Goal: Task Accomplishment & Management: Complete application form

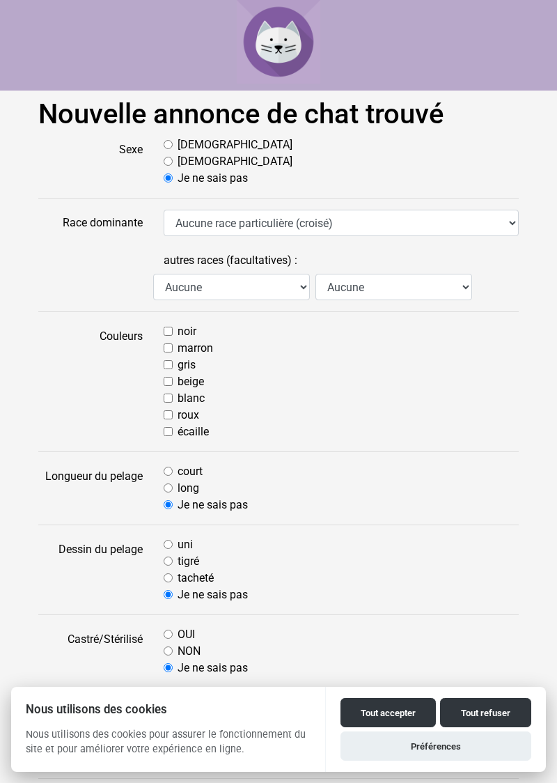
click at [172, 145] on input "Mâle" at bounding box center [168, 144] width 9 height 9
radio input "true"
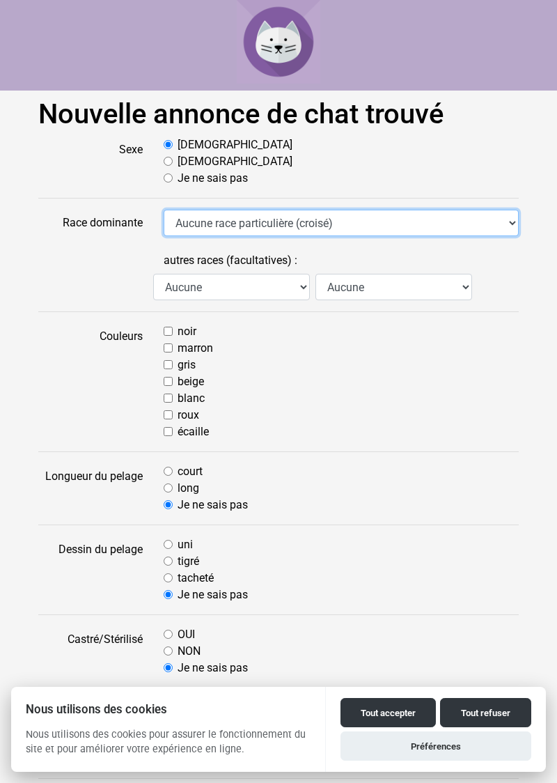
click at [513, 228] on select "Aucune race particulière (croisé) Abyssin Américain à poil dur American Bobtail…" at bounding box center [341, 223] width 355 height 26
select select "18"
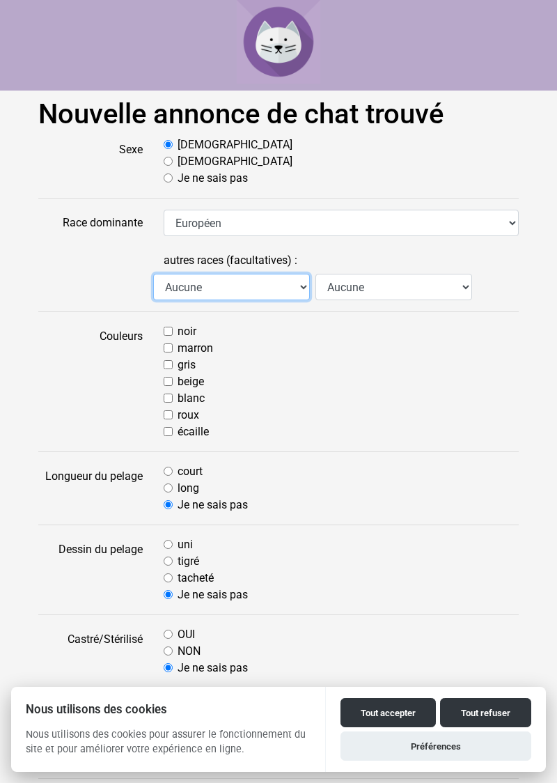
click at [306, 291] on select "Aucune Abyssin Américain à poil dur American Bobtail American Shorthair Angora …" at bounding box center [231, 287] width 157 height 26
click at [302, 281] on select "Aucune Abyssin Américain à poil dur American Bobtail American Shorthair Angora …" at bounding box center [231, 287] width 157 height 26
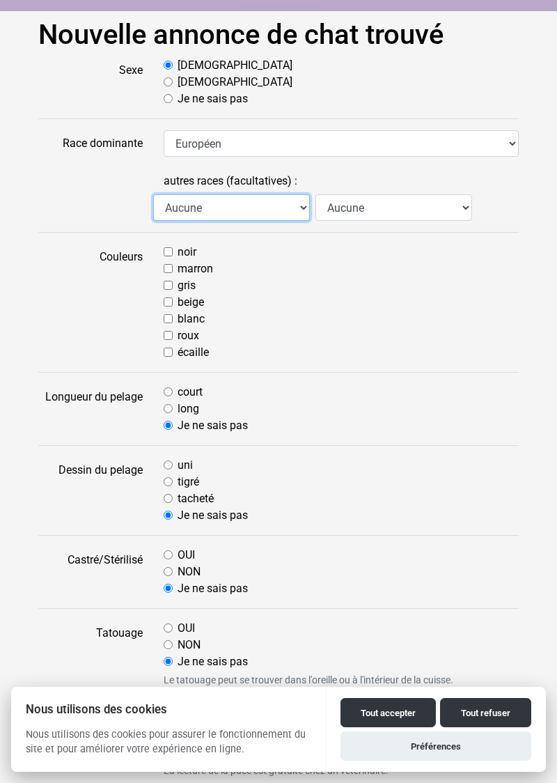
scroll to position [81, 0]
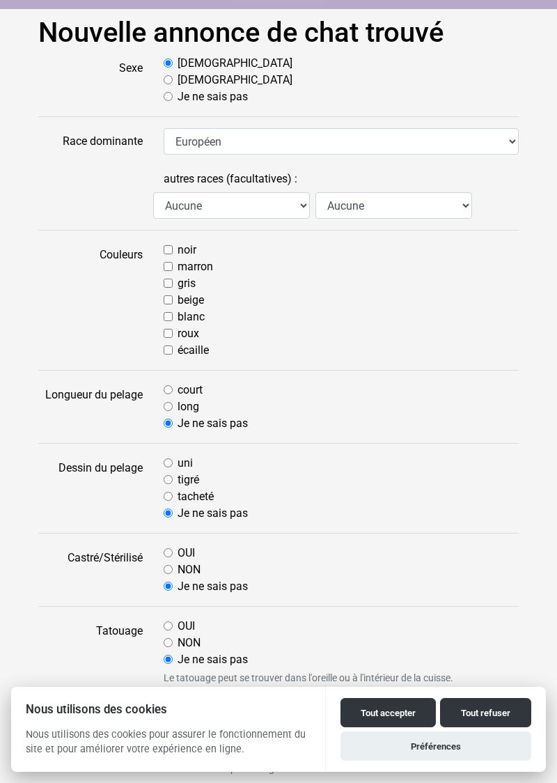
click at [168, 246] on input "noir" at bounding box center [168, 249] width 9 height 9
checkbox input "true"
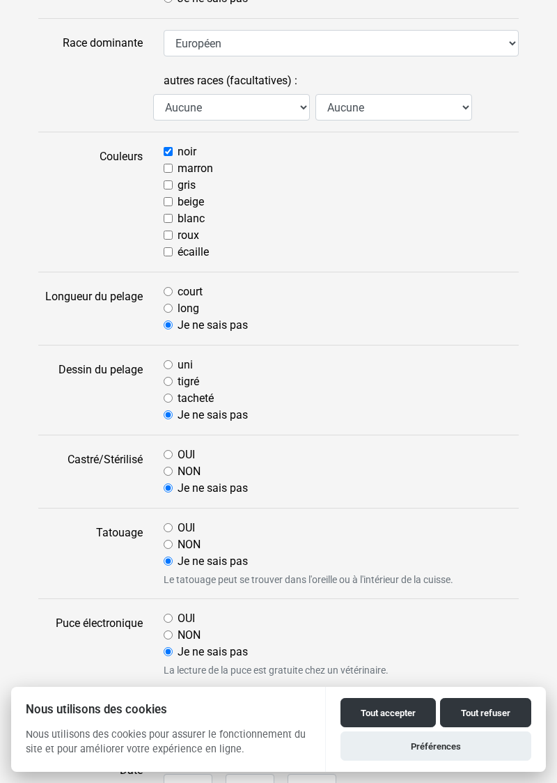
scroll to position [183, 0]
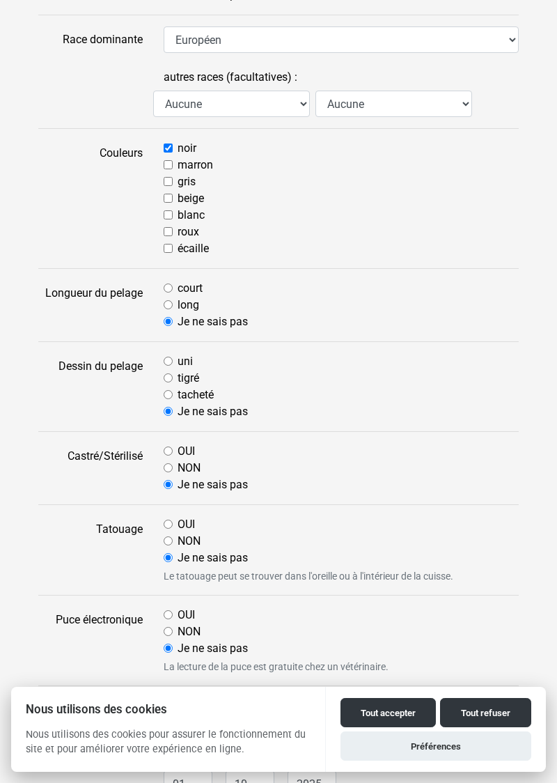
click at [168, 381] on input "tigré" at bounding box center [168, 377] width 9 height 9
radio input "true"
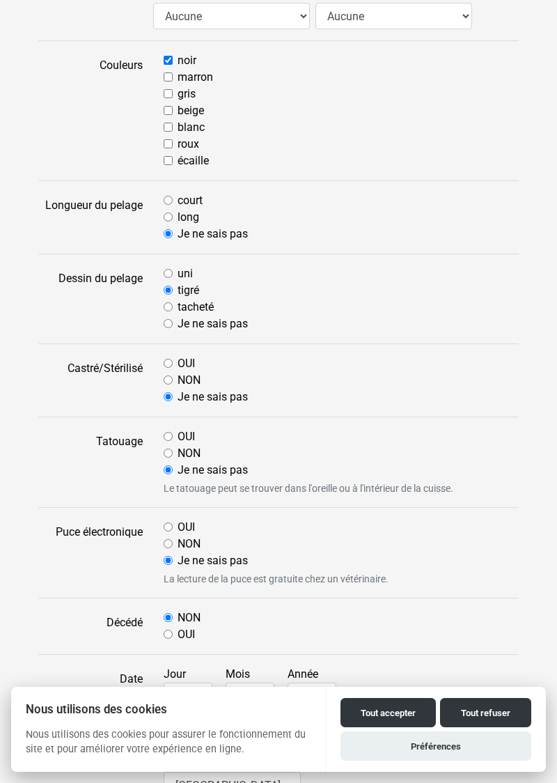
scroll to position [272, 0]
click at [172, 202] on input "court" at bounding box center [168, 199] width 9 height 9
radio input "true"
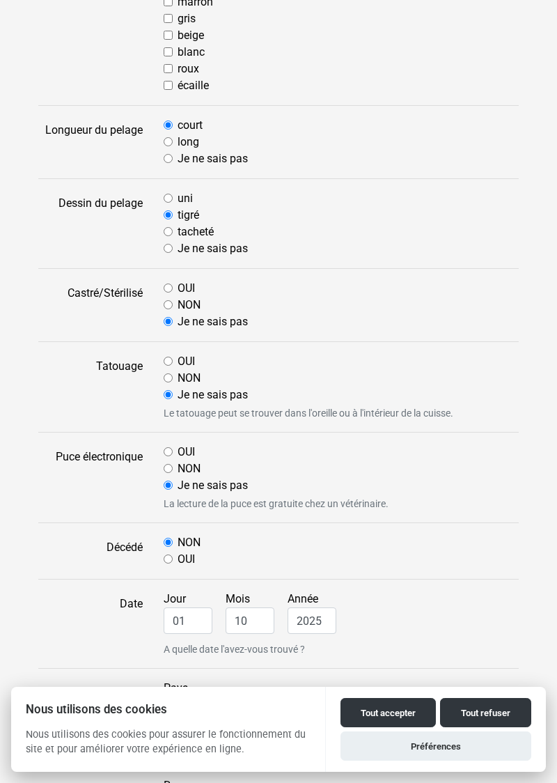
scroll to position [347, 0]
click at [168, 306] on input "NON" at bounding box center [168, 303] width 9 height 9
radio input "true"
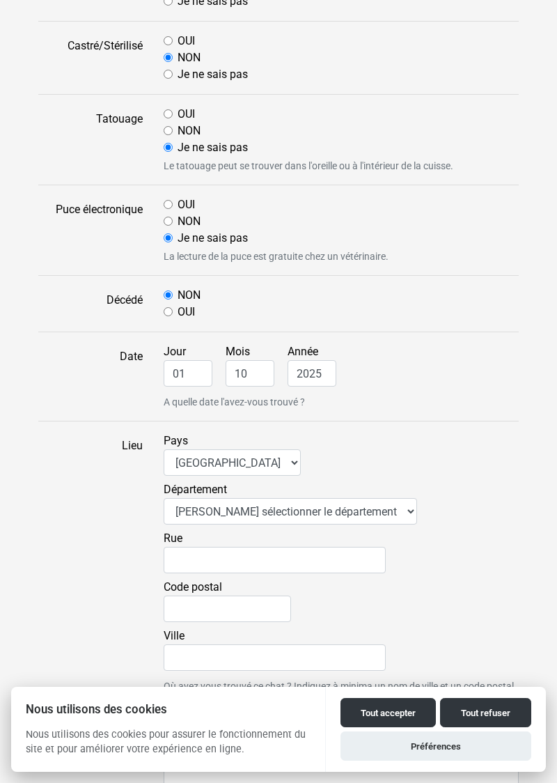
scroll to position [593, 0]
click at [177, 366] on input "01" at bounding box center [188, 373] width 49 height 26
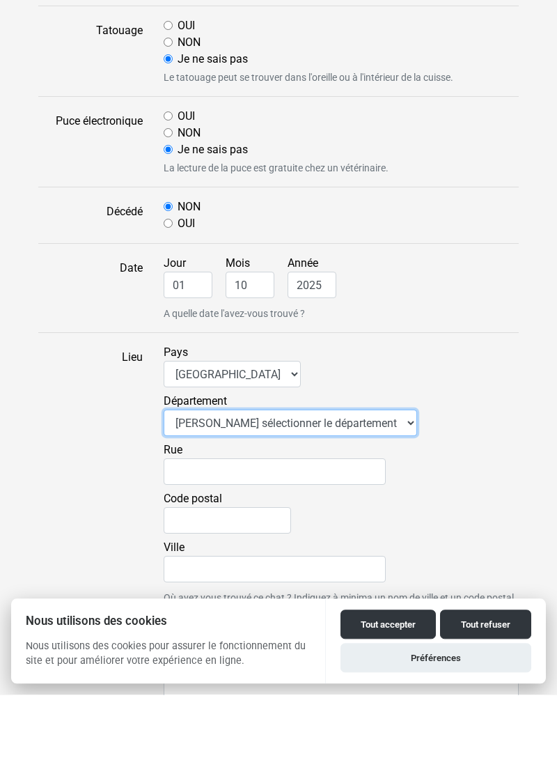
click at [366, 512] on select "Veuillez sélectionner le département 01 - Ain 02 - Aisne 03 - Allier 04 - Alpes…" at bounding box center [290, 511] width 253 height 26
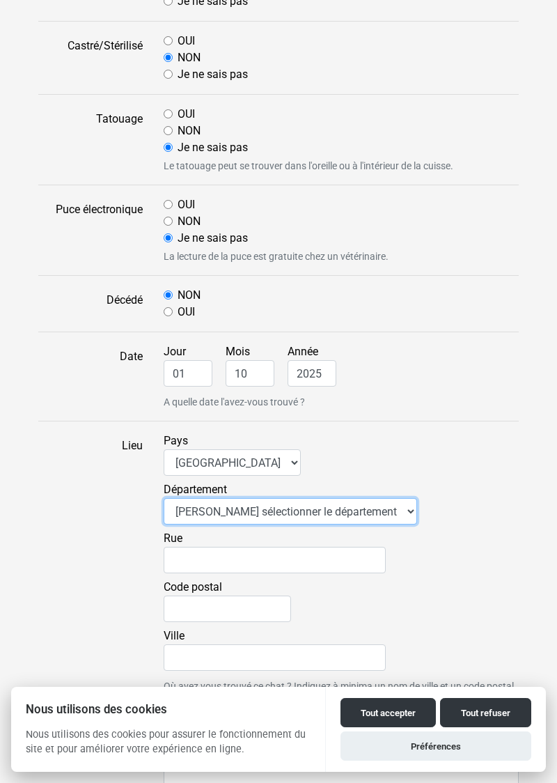
select select "43"
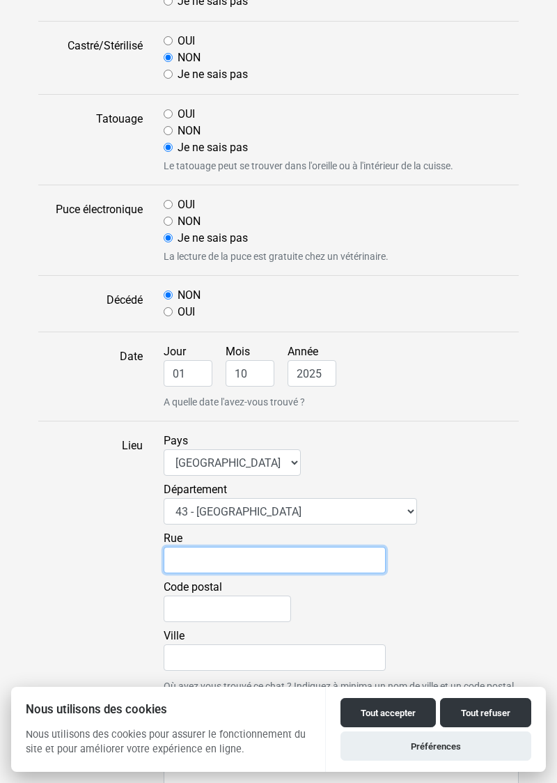
click at [212, 551] on input "Rue" at bounding box center [275, 560] width 222 height 26
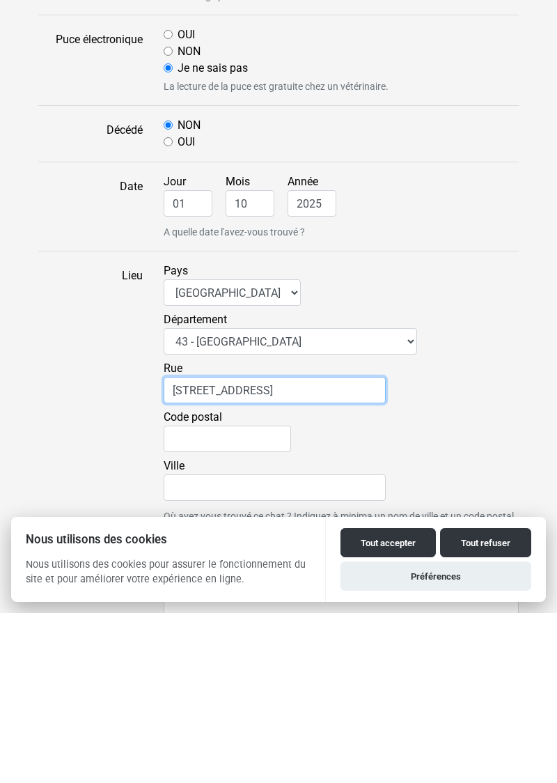
type input "3 rue des gentianes"
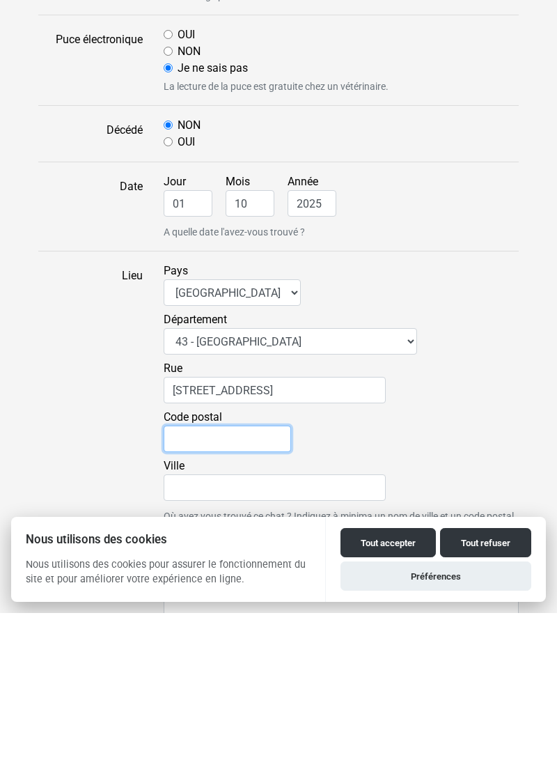
click at [194, 616] on input "Code postal" at bounding box center [227, 608] width 127 height 26
type input "43150"
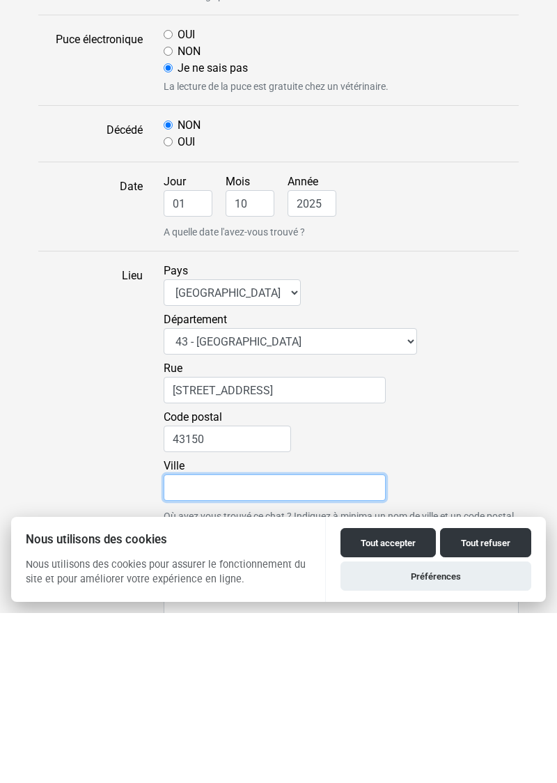
click at [193, 654] on input "Ville" at bounding box center [275, 657] width 222 height 26
type input "Estables (43150)"
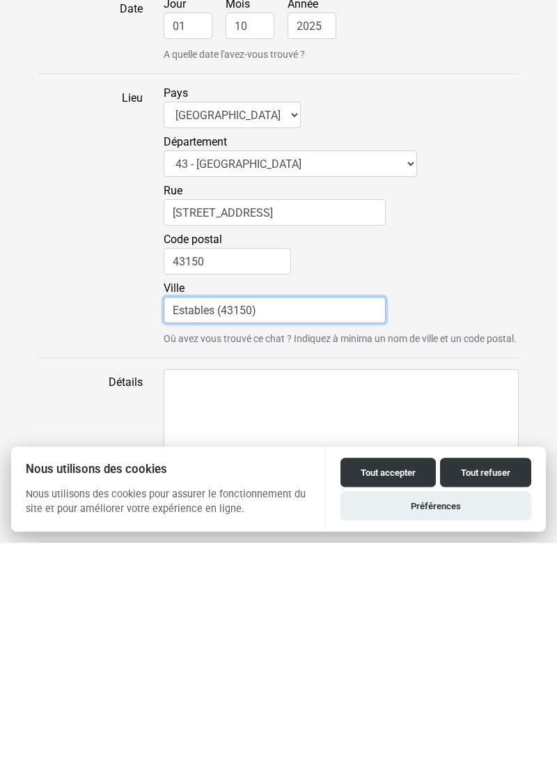
scroll to position [700, 0]
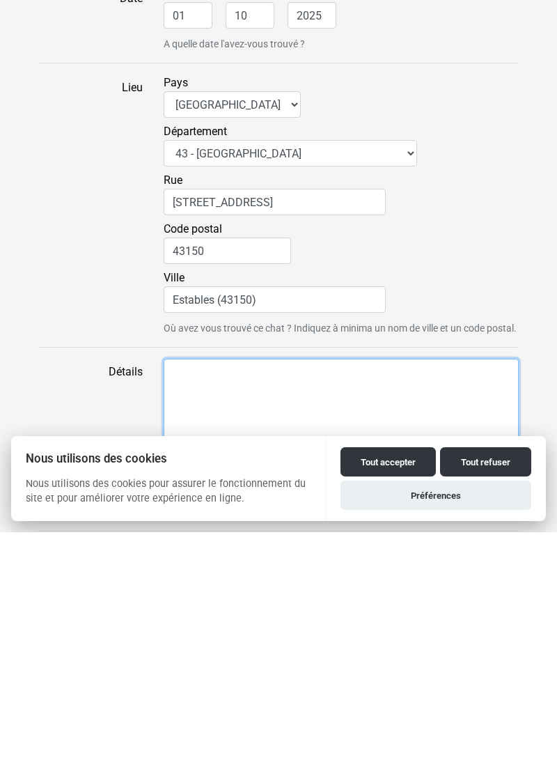
click at [198, 639] on textarea "Détails" at bounding box center [341, 680] width 355 height 143
click at [311, 636] on textarea "Chat tigré devant la maison affectueux" at bounding box center [341, 680] width 355 height 143
click at [490, 634] on textarea "Chat tigré devant la maison depuit quelques jours, affectueux" at bounding box center [341, 680] width 355 height 143
type textarea "Chat tigré devant la maison depuit quelques jours, affectueux"
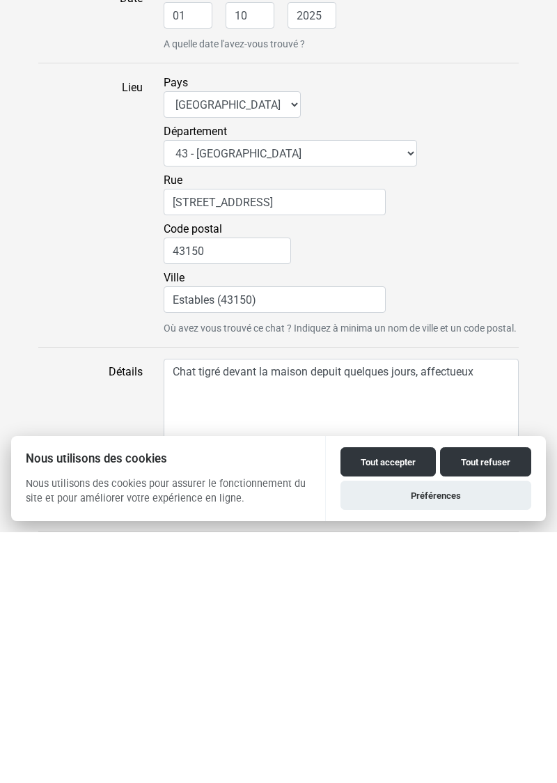
click at [492, 727] on button "Tout refuser" at bounding box center [485, 712] width 91 height 29
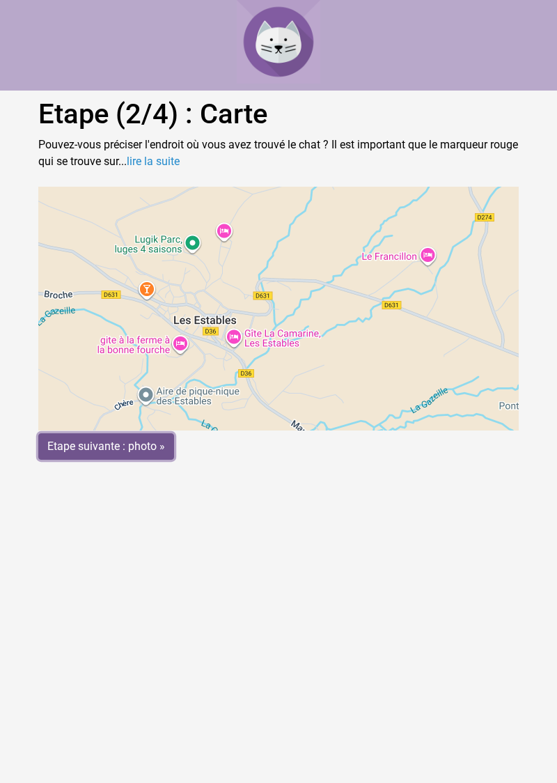
click at [152, 448] on input "Etape suivante : photo »" at bounding box center [106, 446] width 136 height 26
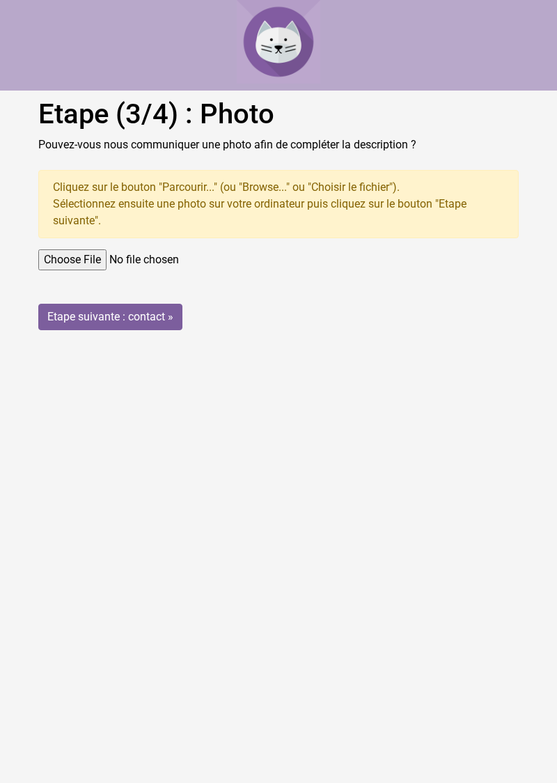
click at [103, 260] on input "file" at bounding box center [278, 259] width 480 height 21
click at [214, 260] on input "file" at bounding box center [278, 259] width 480 height 21
click at [235, 260] on input "file" at bounding box center [278, 259] width 480 height 21
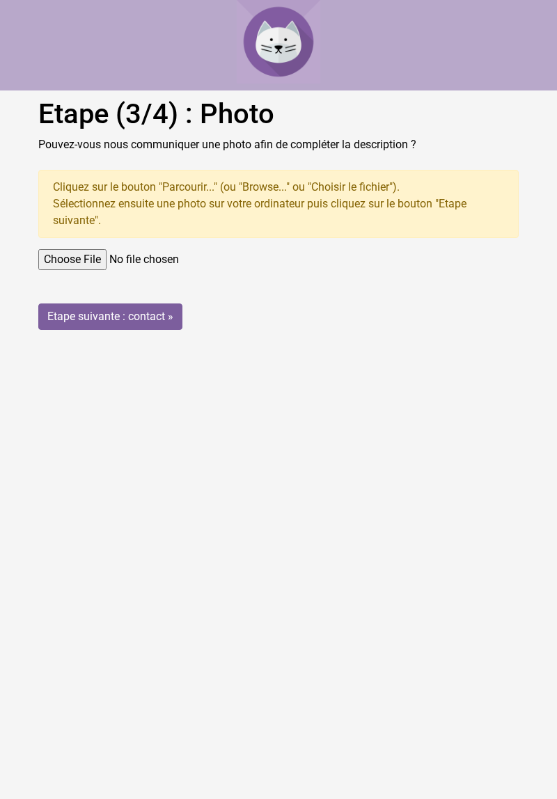
type input "C:\fakepath\17593008563328882341288974927662.jpg"
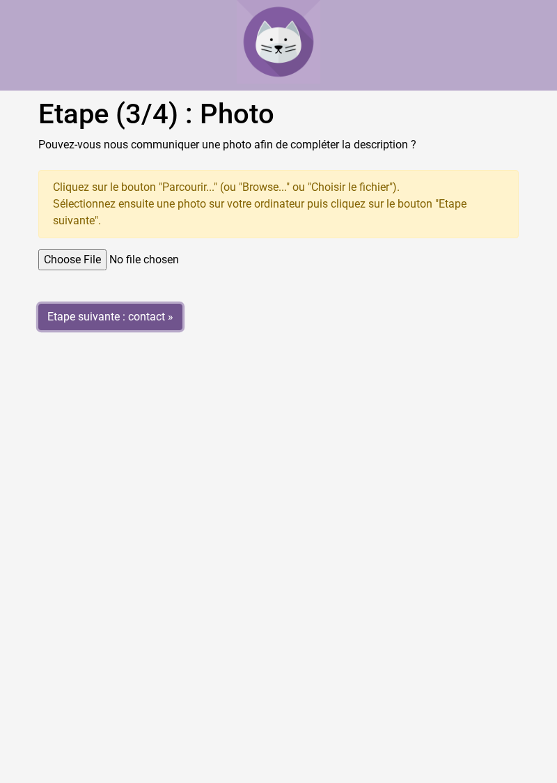
click at [125, 312] on input "Etape suivante : contact »" at bounding box center [110, 317] width 144 height 26
click at [321, 200] on div "Cliquez sur le bouton "Parcourir..." (ou "Browse..." ou "Choisir le fichier"). …" at bounding box center [278, 204] width 480 height 68
click at [260, 191] on div "Cliquez sur le bouton "Parcourir..." (ou "Browse..." ou "Choisir le fichier"). …" at bounding box center [278, 204] width 480 height 68
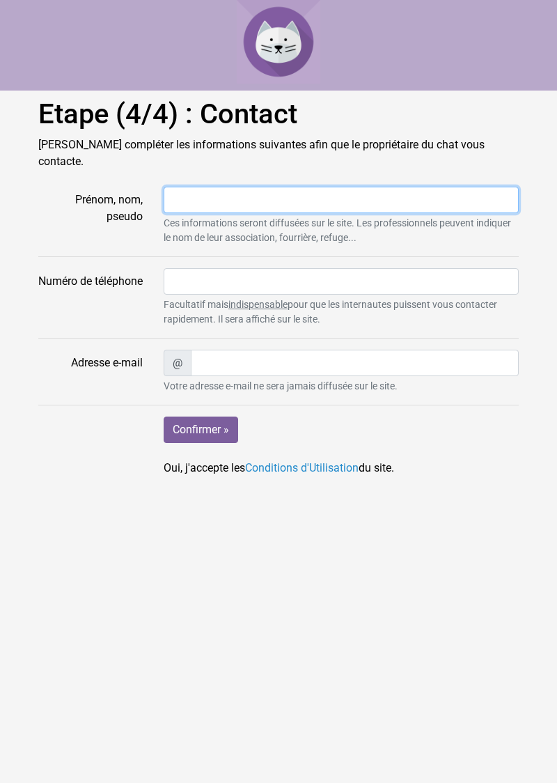
click at [284, 187] on input "Prénom, nom, pseudo" at bounding box center [341, 200] width 355 height 26
type input "Joel.sevrin@orang"
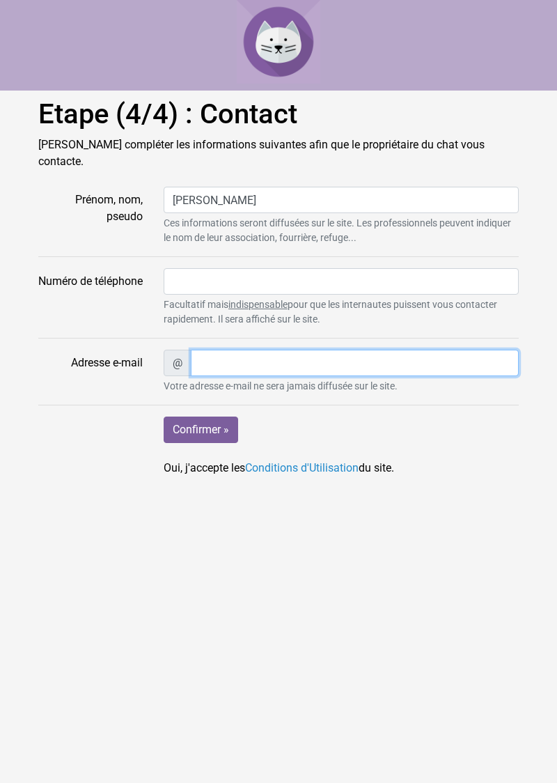
click at [164, 416] on input "Confirmer »" at bounding box center [201, 429] width 75 height 26
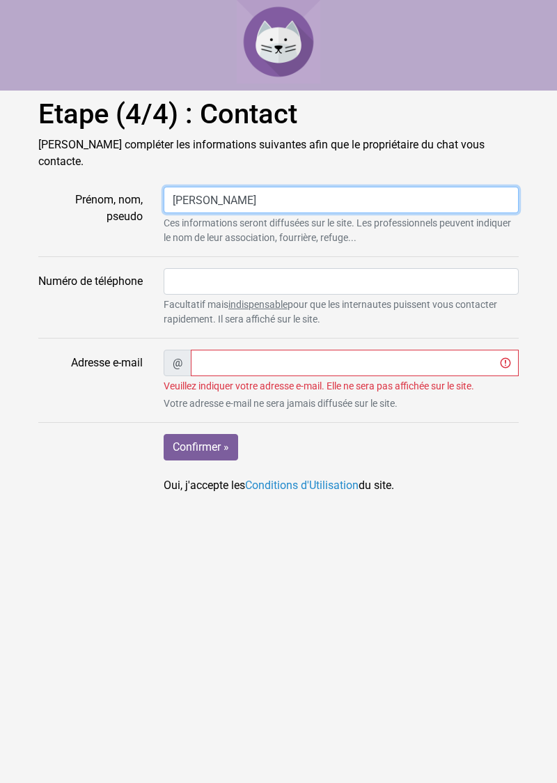
click at [302, 187] on input "Joel.sevrin@orang" at bounding box center [341, 200] width 355 height 26
type input "Joel.sevrin"
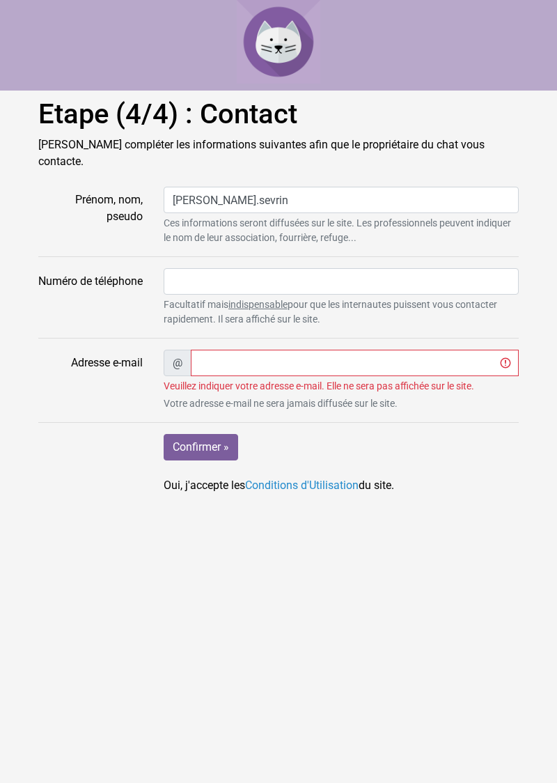
click at [45, 221] on label "Prénom, nom, pseudo" at bounding box center [90, 216] width 125 height 58
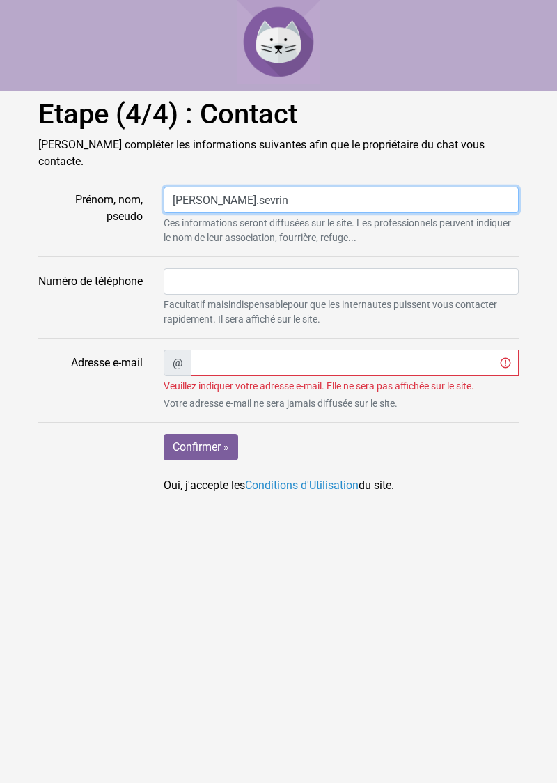
click at [164, 213] on input "Joel.sevrin" at bounding box center [341, 200] width 355 height 26
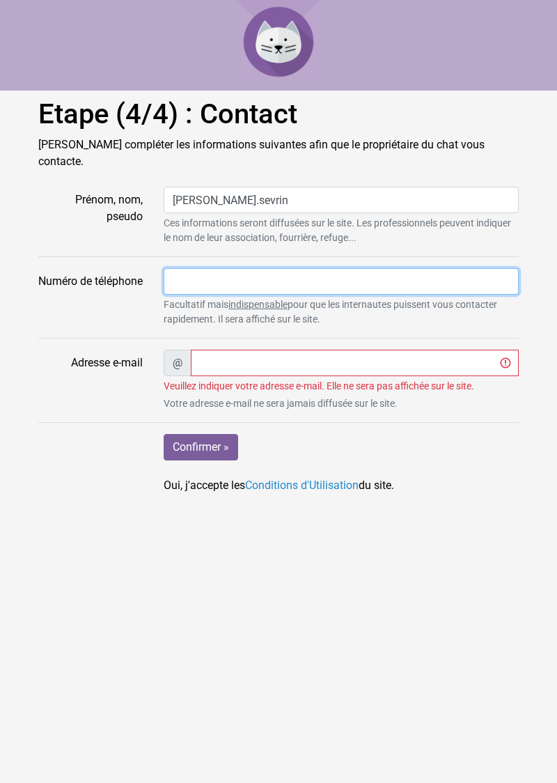
click at [199, 268] on input "Numéro de téléphone" at bounding box center [341, 281] width 355 height 26
type input "0"
type input "06 32 61 32 90"
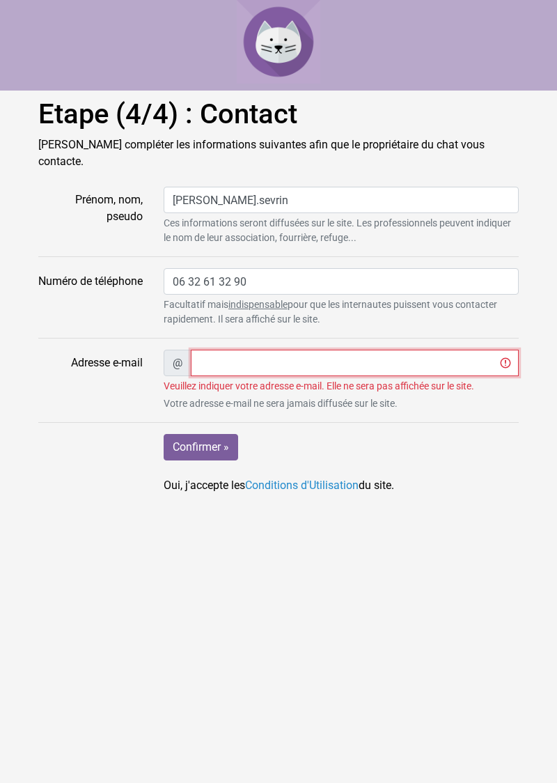
click at [234, 350] on input "Adresse e-mail" at bounding box center [355, 363] width 328 height 26
type input "Joel.sevrin@orange.fr"
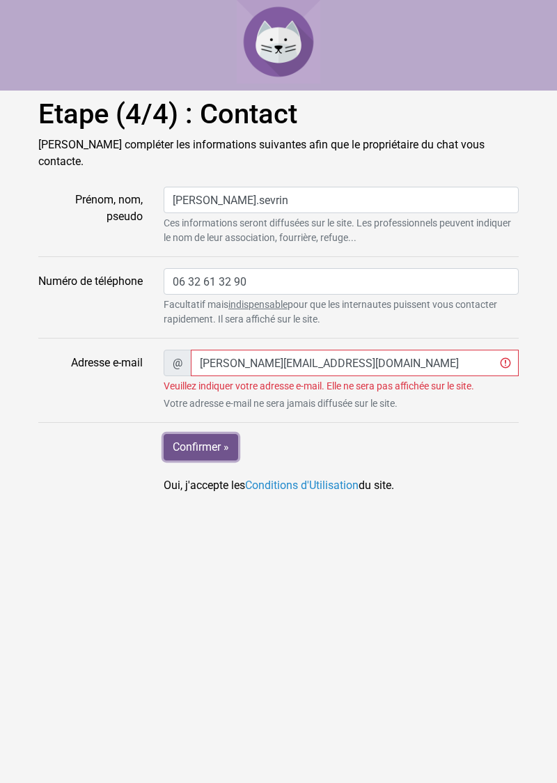
click at [207, 434] on input "Confirmer »" at bounding box center [201, 447] width 75 height 26
